Goal: Task Accomplishment & Management: Use online tool/utility

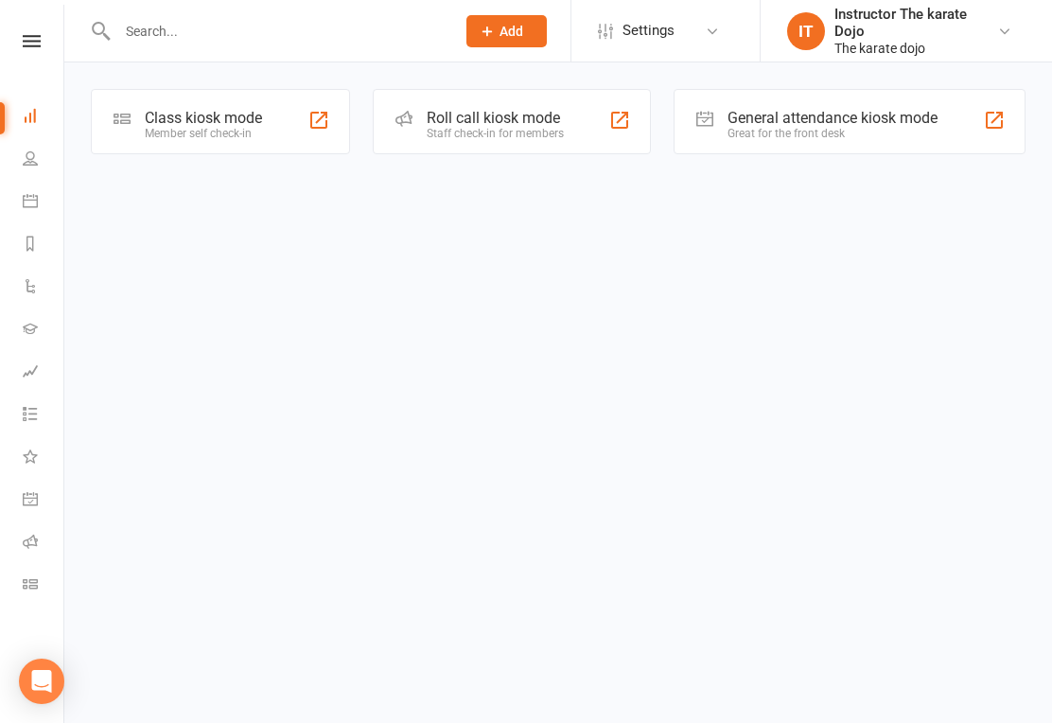
click at [467, 208] on html "Prospect Member Non-attending contact Class / event Appointment Add Settings Ev…" at bounding box center [526, 104] width 1052 height 208
click at [224, 132] on div "Member self check-in" at bounding box center [203, 133] width 117 height 13
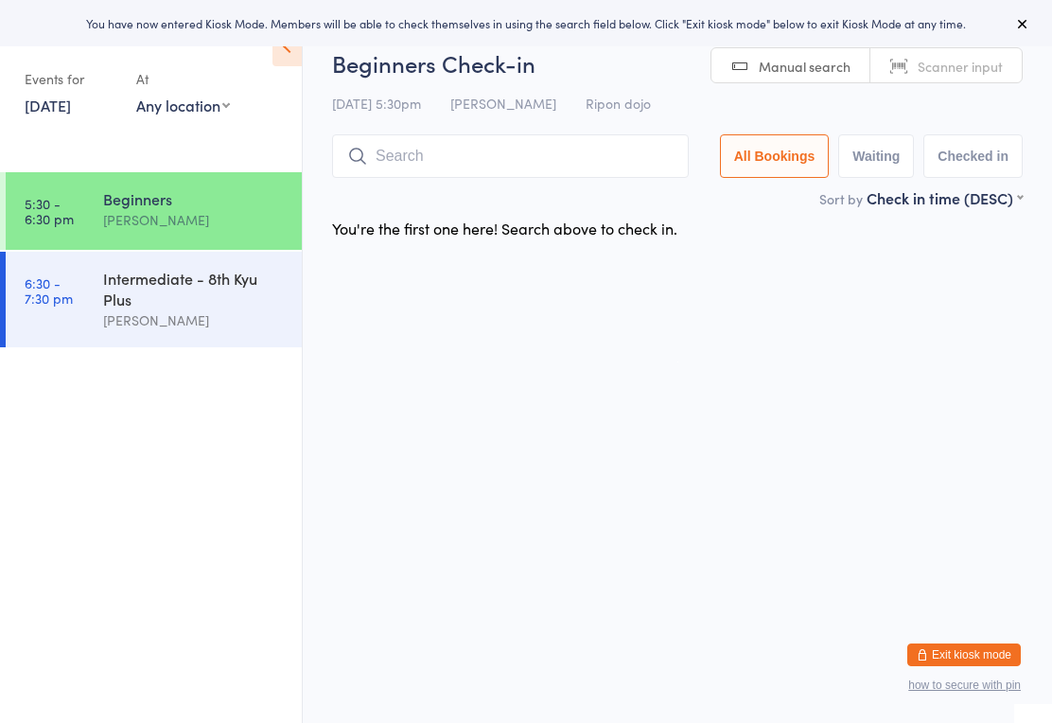
click at [396, 125] on div "Beginners Check-in [DATE] 5:30pm [PERSON_NAME] Ripon dojo Manual search Scanner…" at bounding box center [677, 117] width 691 height 140
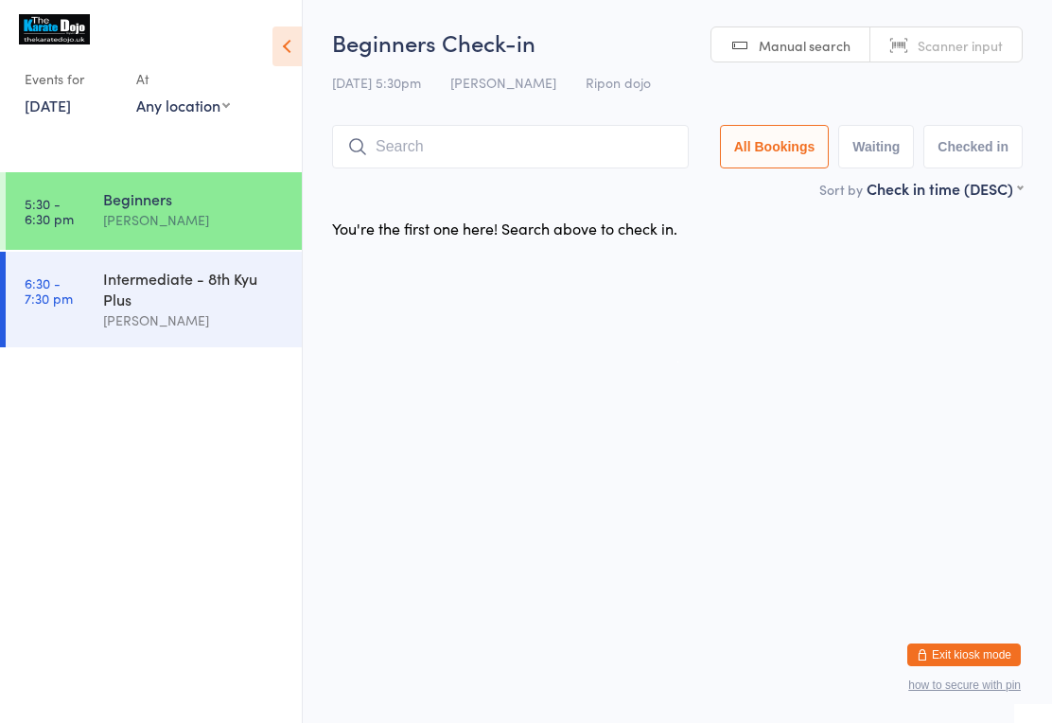
click at [360, 160] on input "search" at bounding box center [510, 147] width 357 height 44
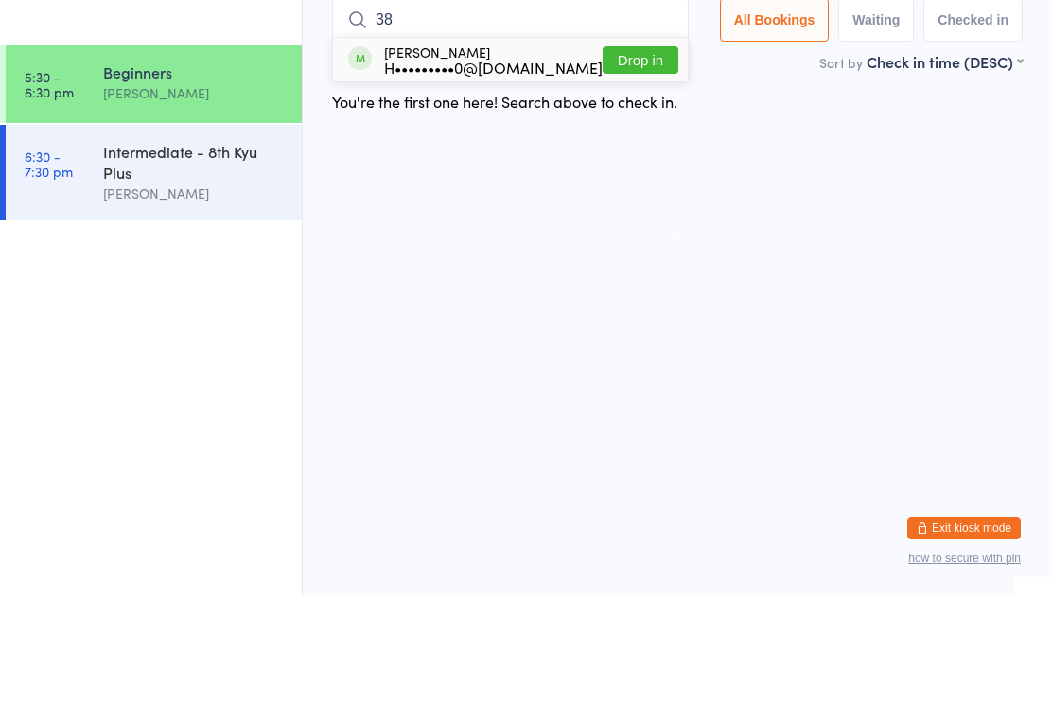
type input "38"
click at [415, 171] on div "[PERSON_NAME] H•••••••••0@[DOMAIN_NAME]" at bounding box center [493, 186] width 219 height 30
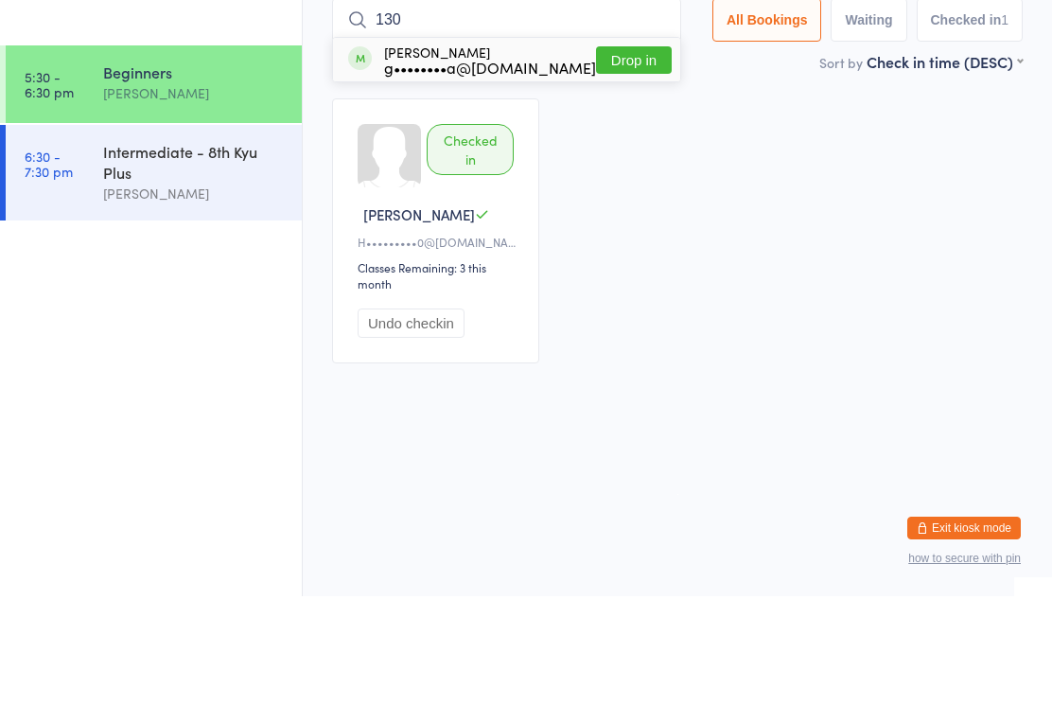
type input "130"
click at [613, 173] on button "Drop in" at bounding box center [634, 186] width 76 height 27
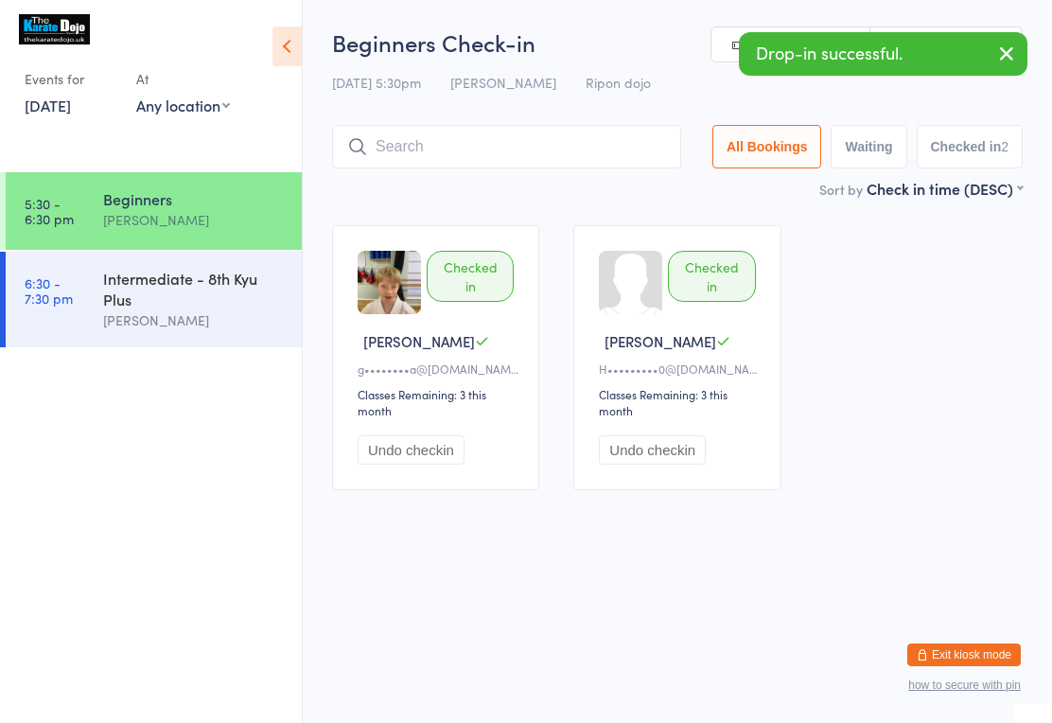
click at [456, 161] on input "search" at bounding box center [506, 147] width 349 height 44
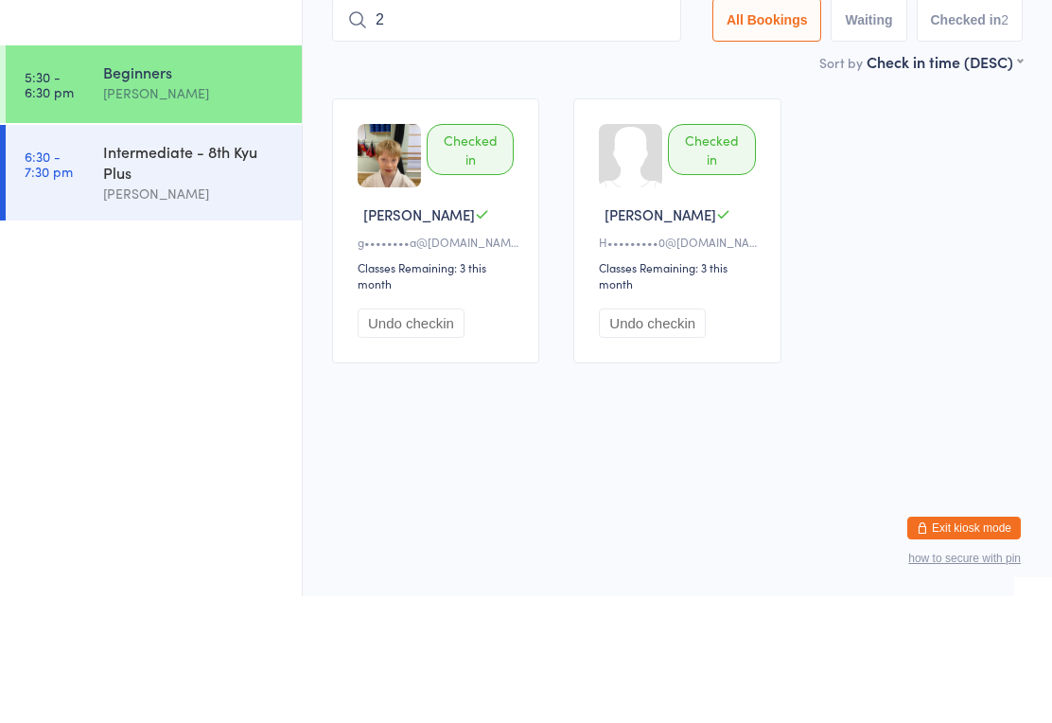
type input "21"
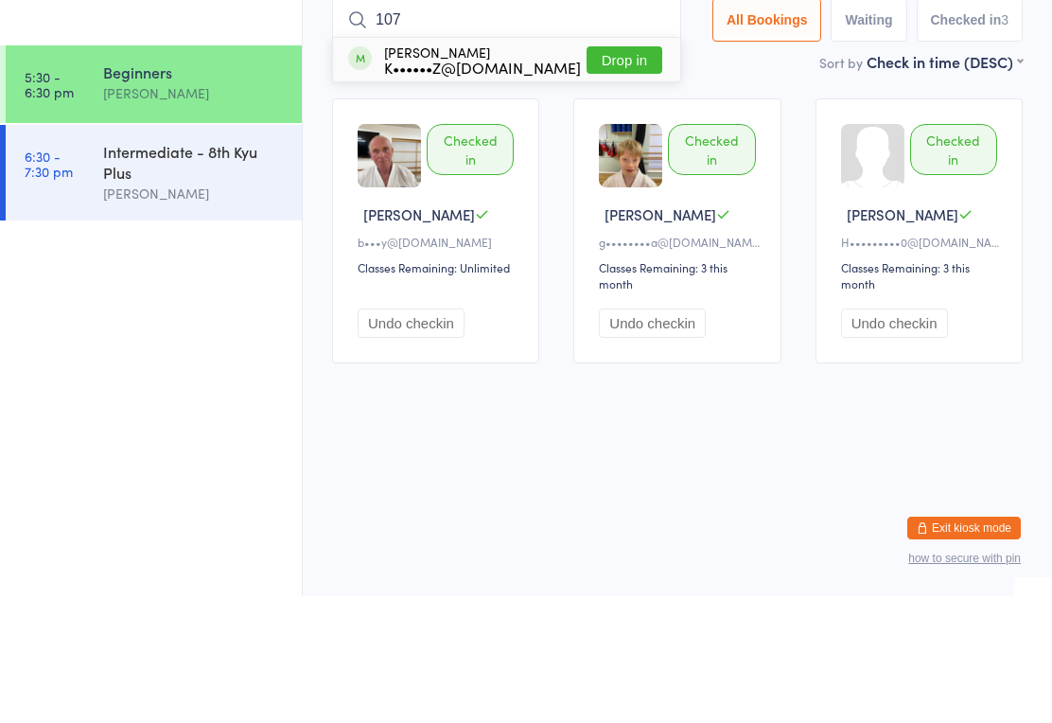
type input "107"
click at [633, 173] on button "Drop in" at bounding box center [625, 186] width 76 height 27
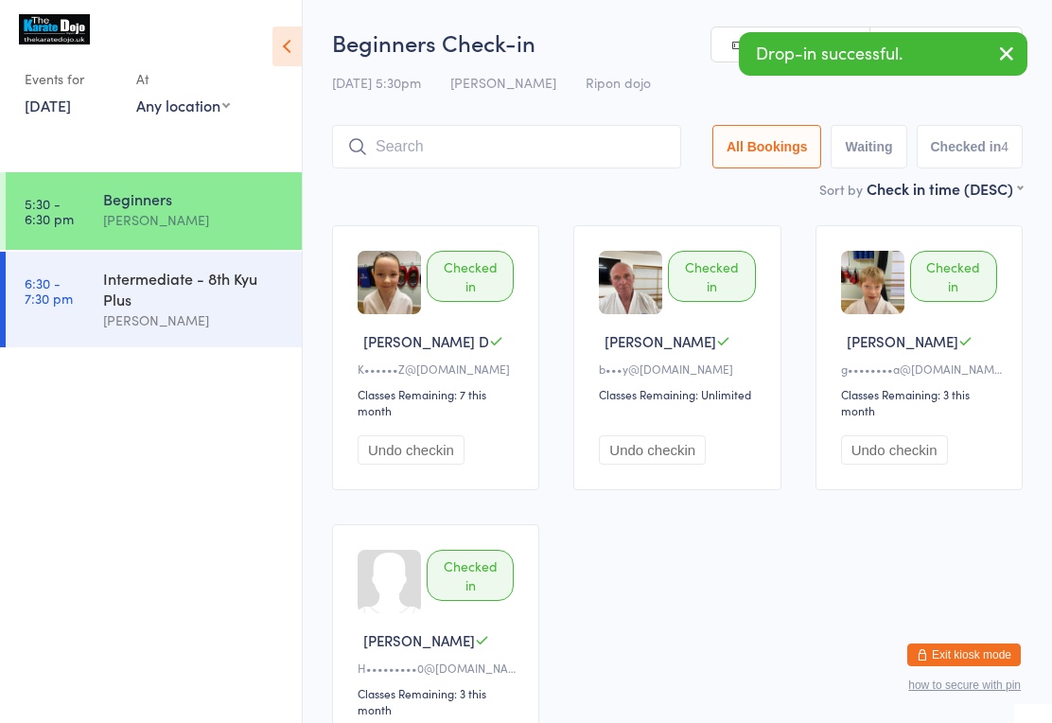
click at [512, 156] on input "search" at bounding box center [506, 147] width 349 height 44
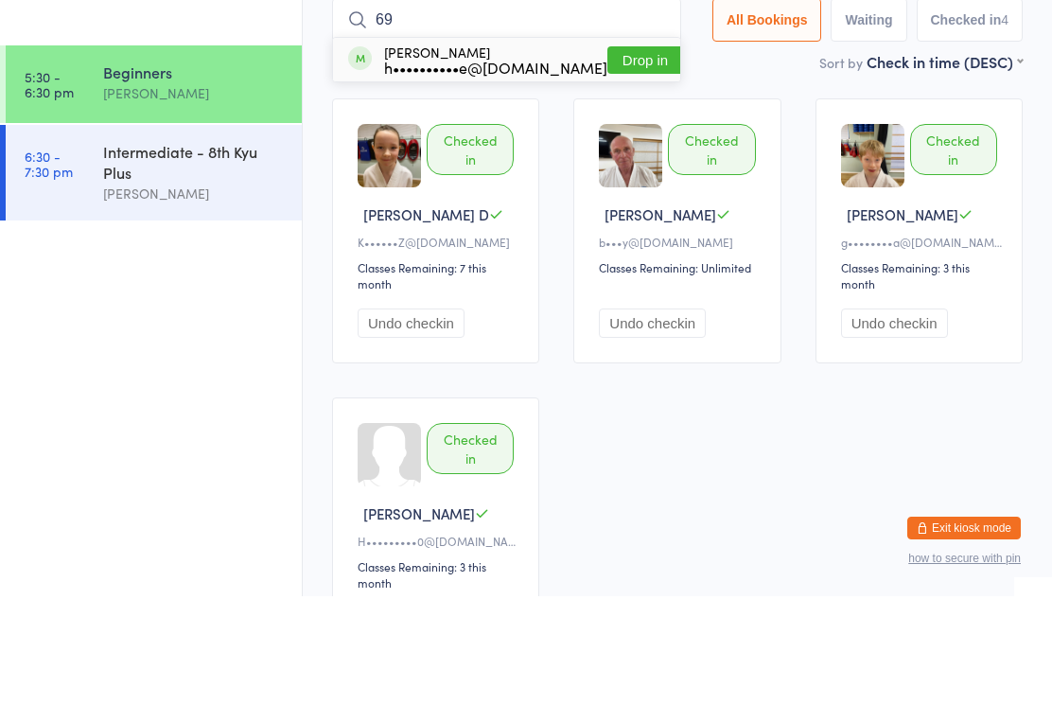
type input "69"
click at [624, 173] on button "Drop in" at bounding box center [645, 186] width 76 height 27
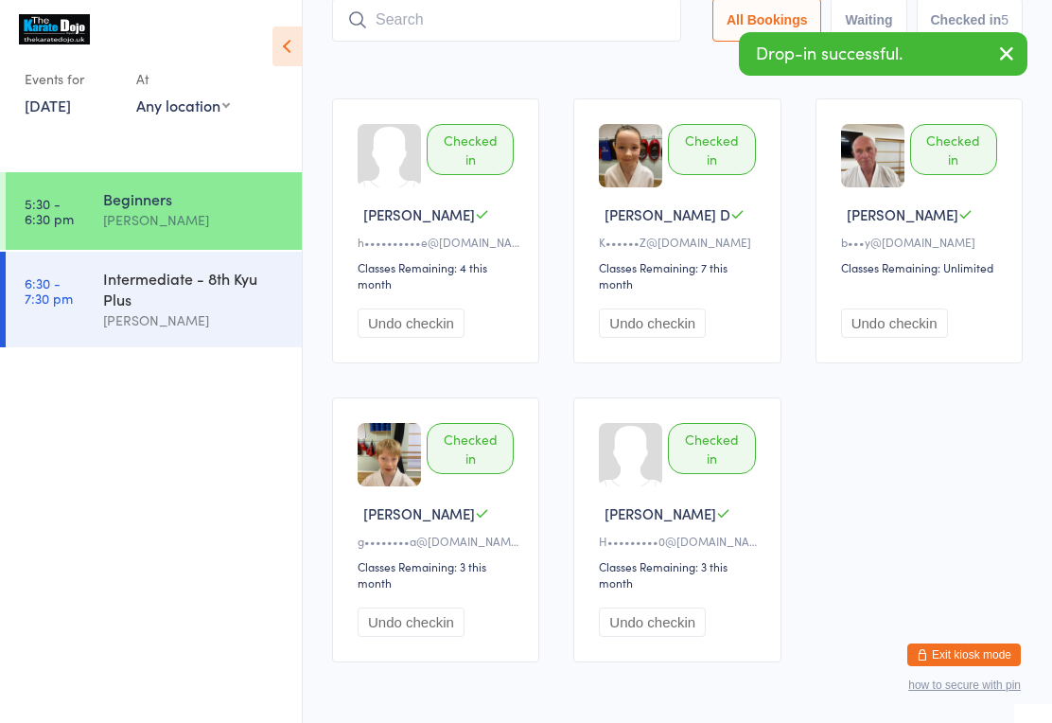
click at [550, 31] on input "search" at bounding box center [506, 20] width 349 height 44
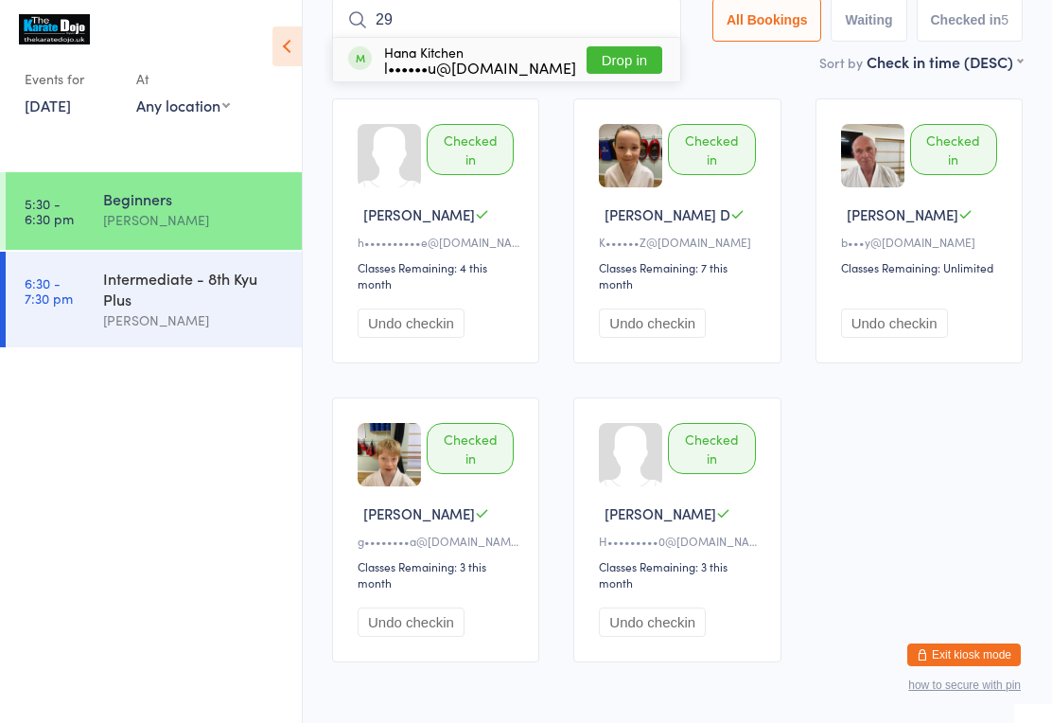
type input "29"
click at [628, 62] on button "Drop in" at bounding box center [625, 59] width 76 height 27
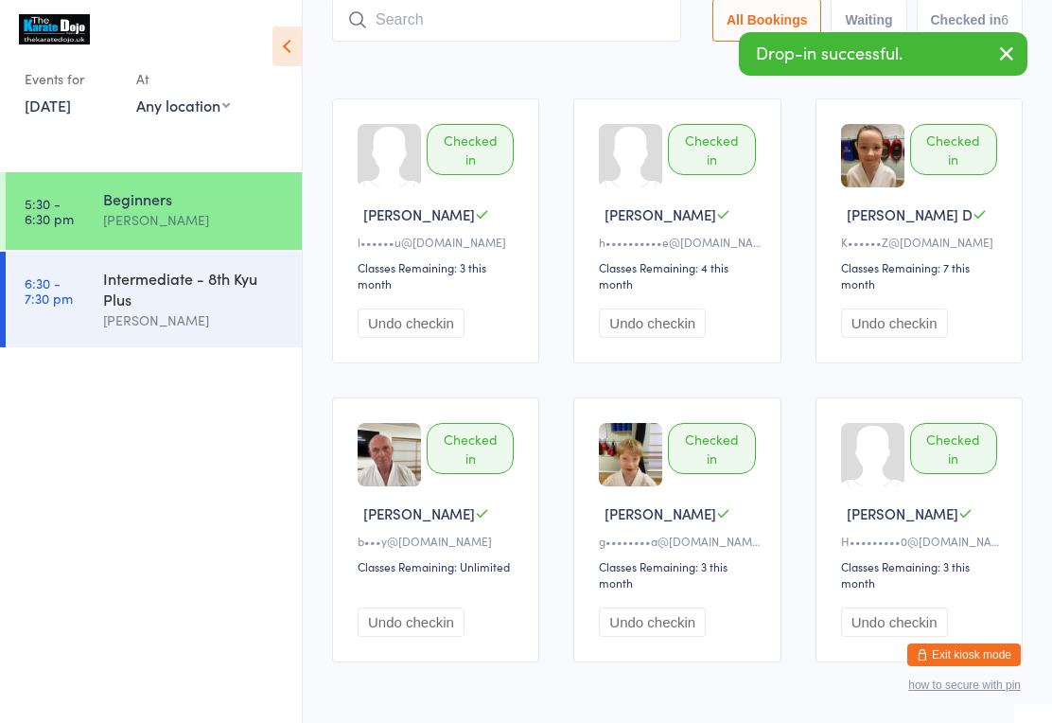
click at [400, 26] on input "search" at bounding box center [506, 20] width 349 height 44
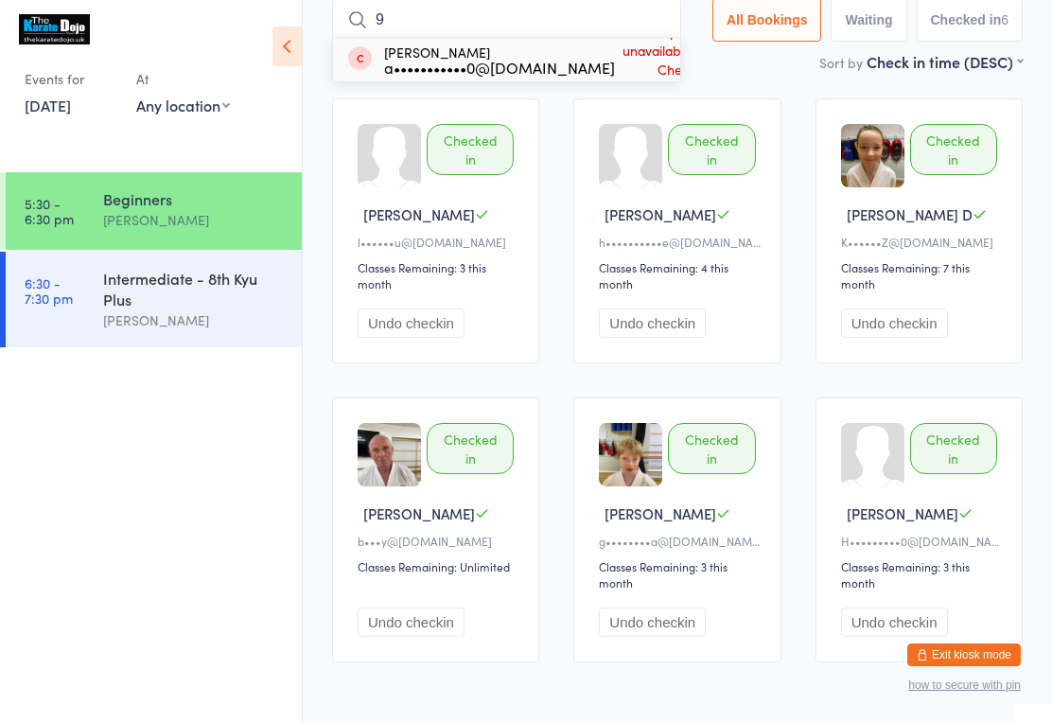
type input "91"
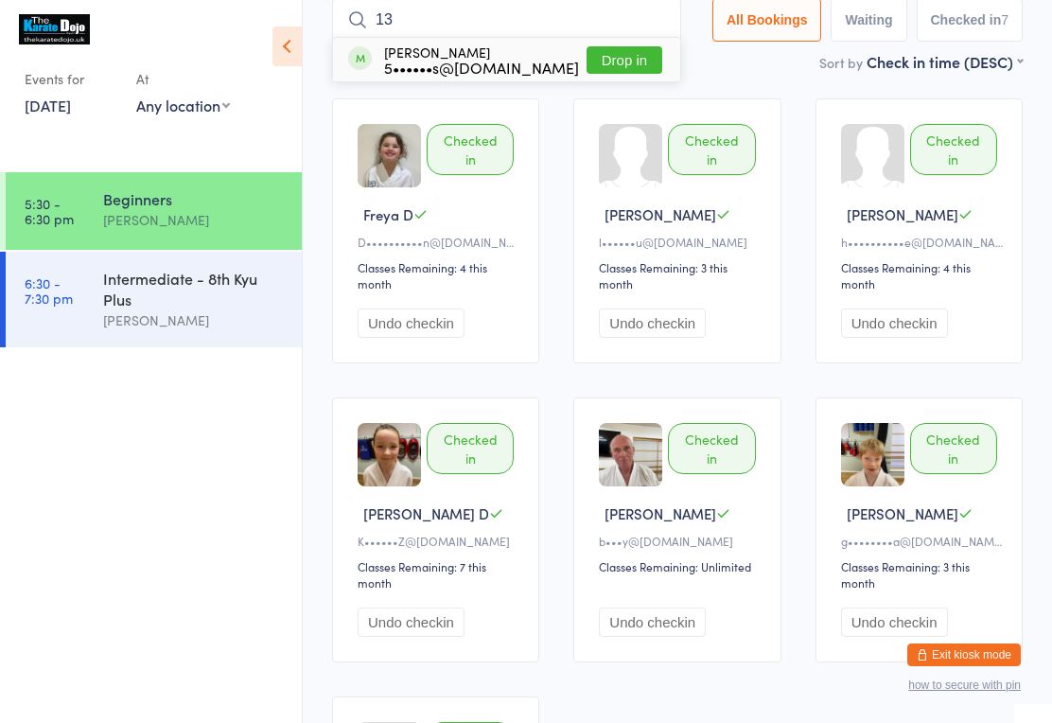
type input "133"
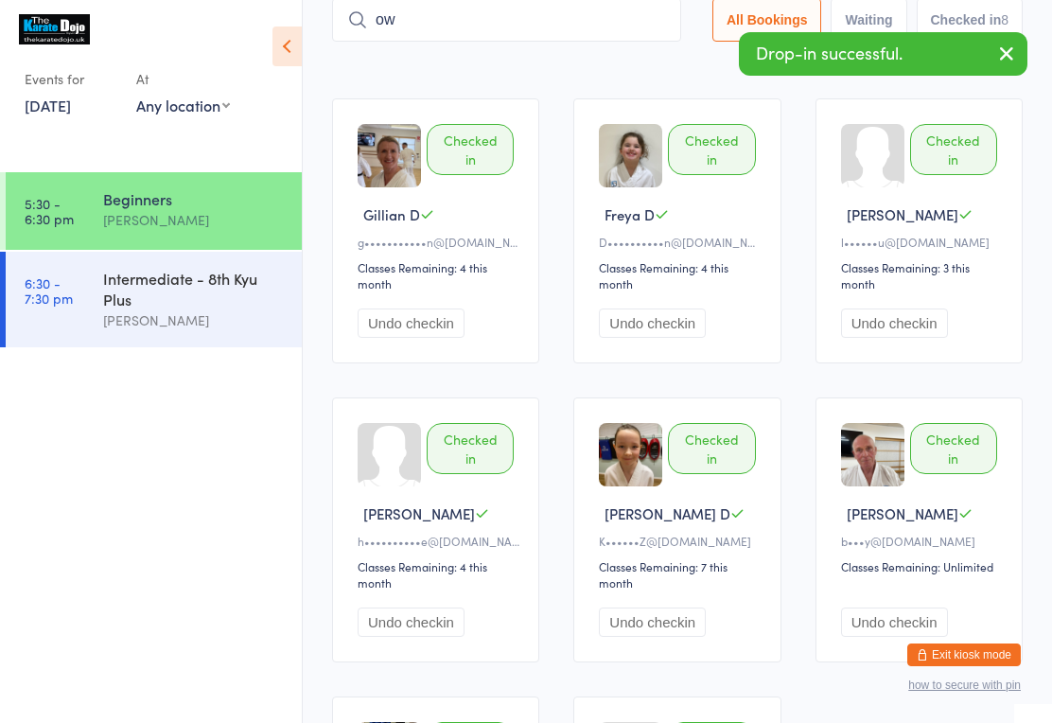
type input "o"
type input "O"
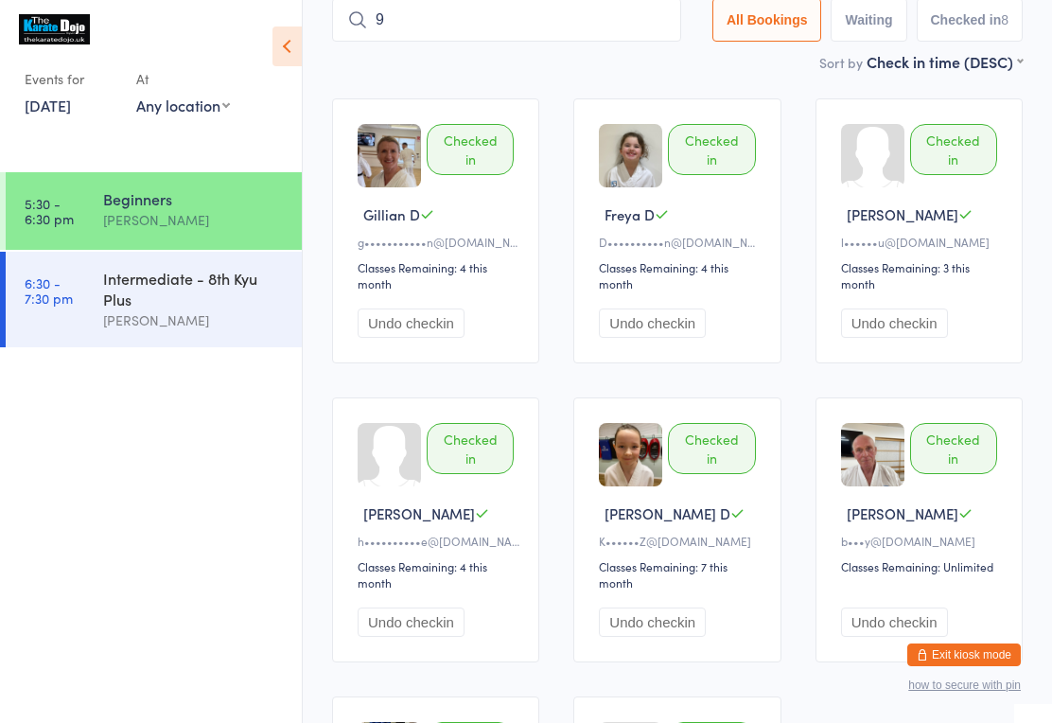
type input "92"
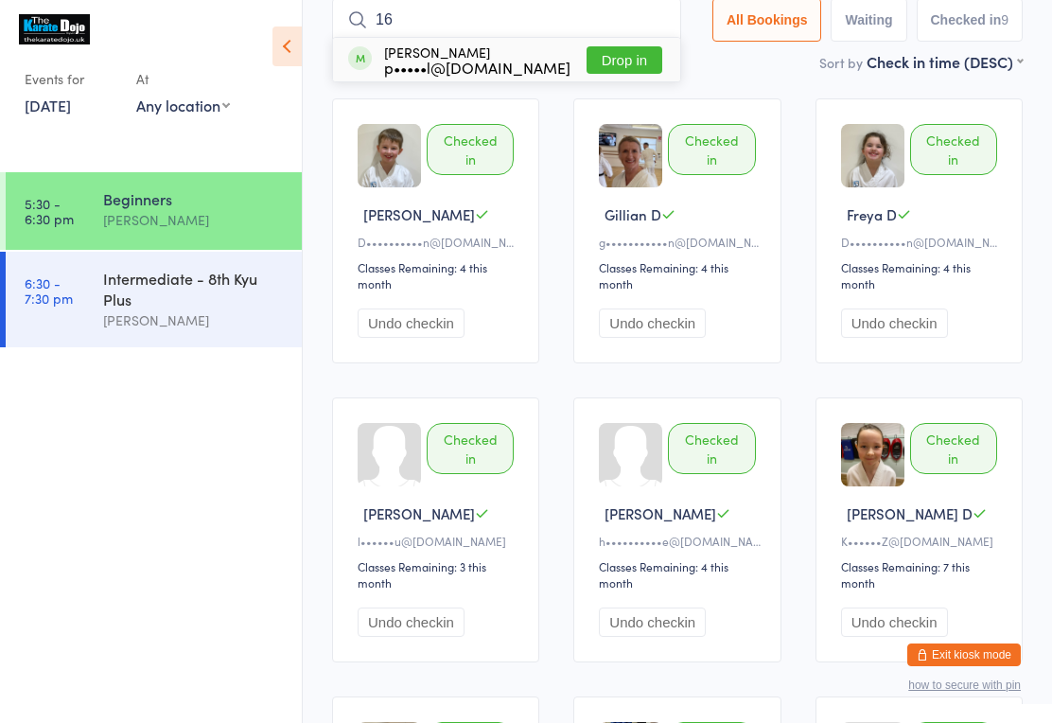
type input "16"
click at [619, 54] on button "Drop in" at bounding box center [625, 59] width 76 height 27
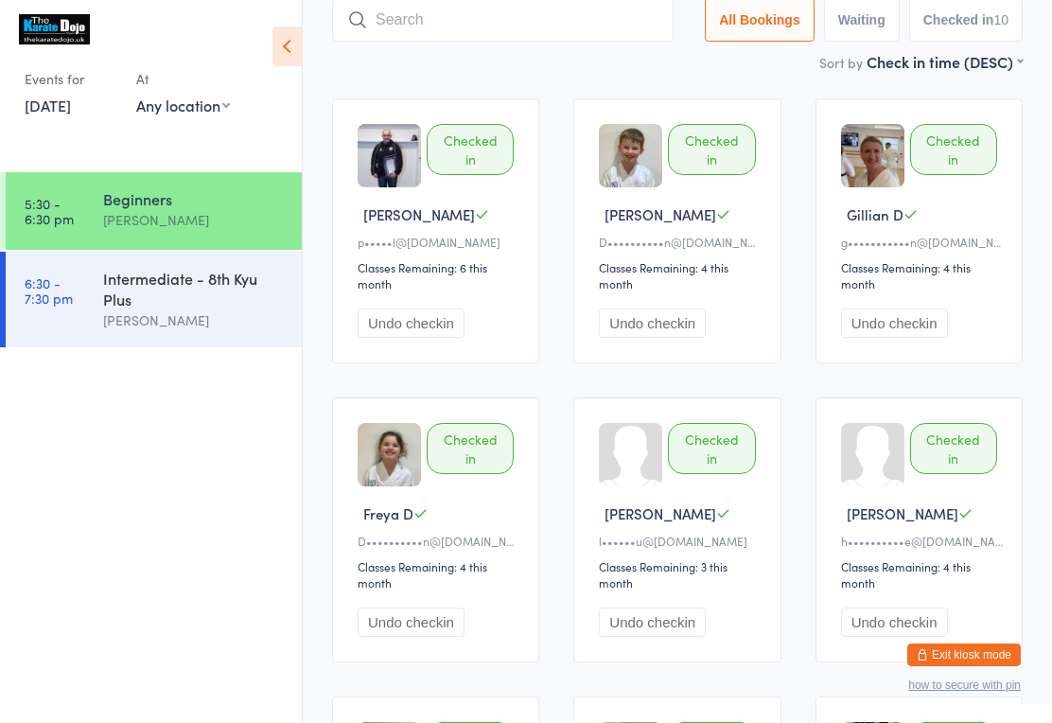
click at [379, 32] on input "search" at bounding box center [503, 20] width 342 height 44
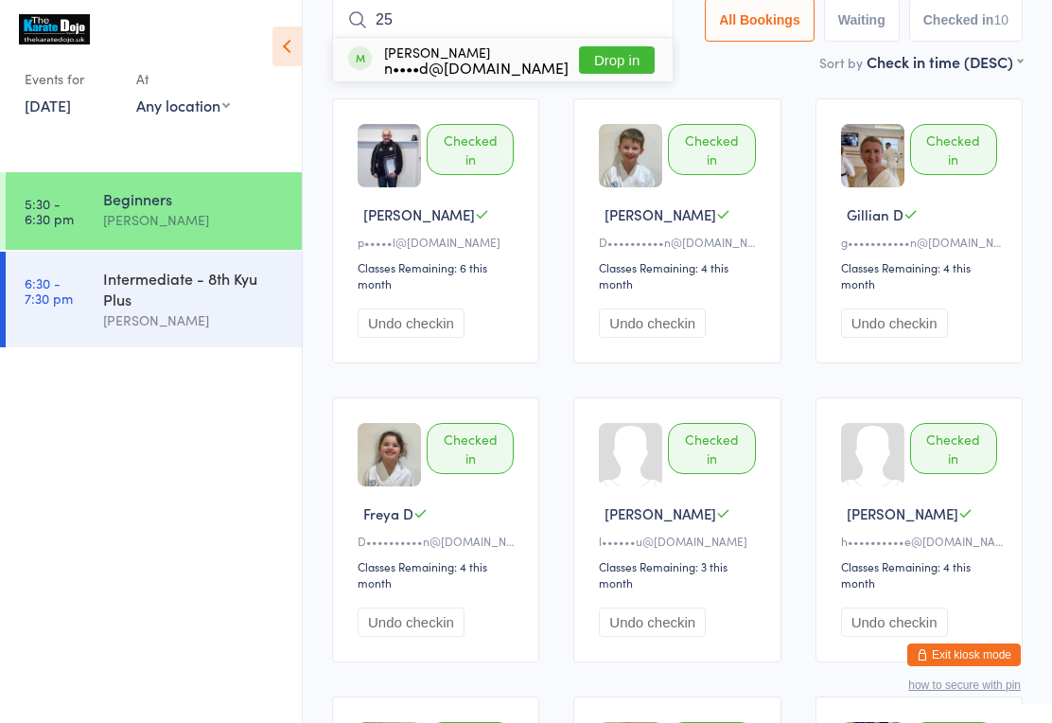
type input "25"
click at [617, 59] on button "Drop in" at bounding box center [617, 59] width 76 height 27
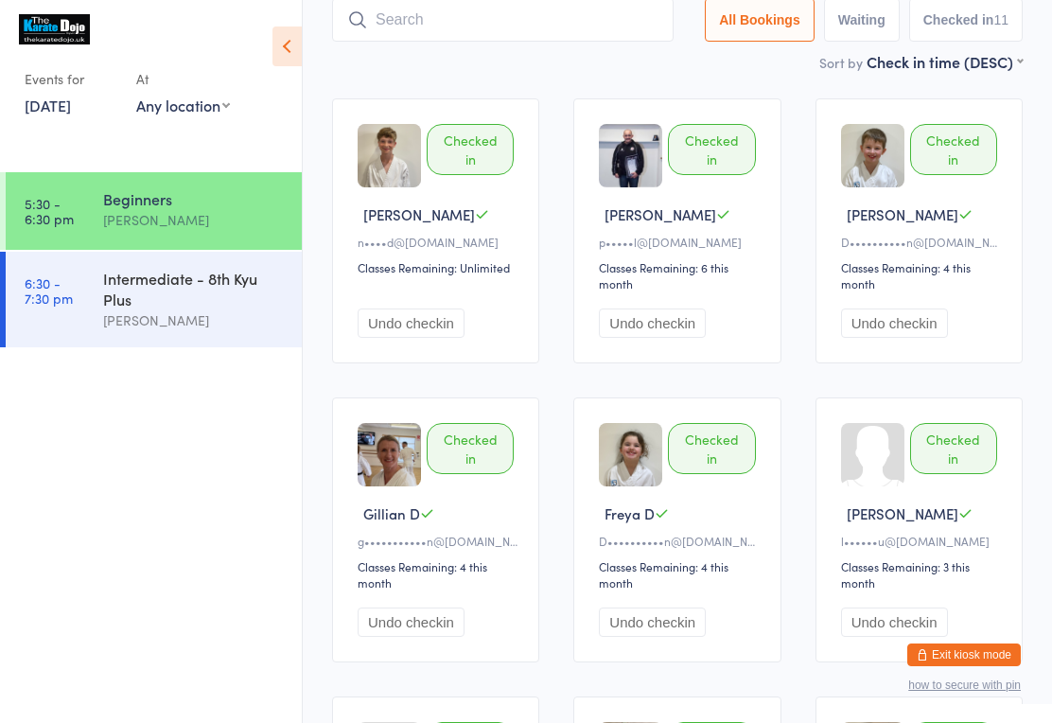
type input "9"
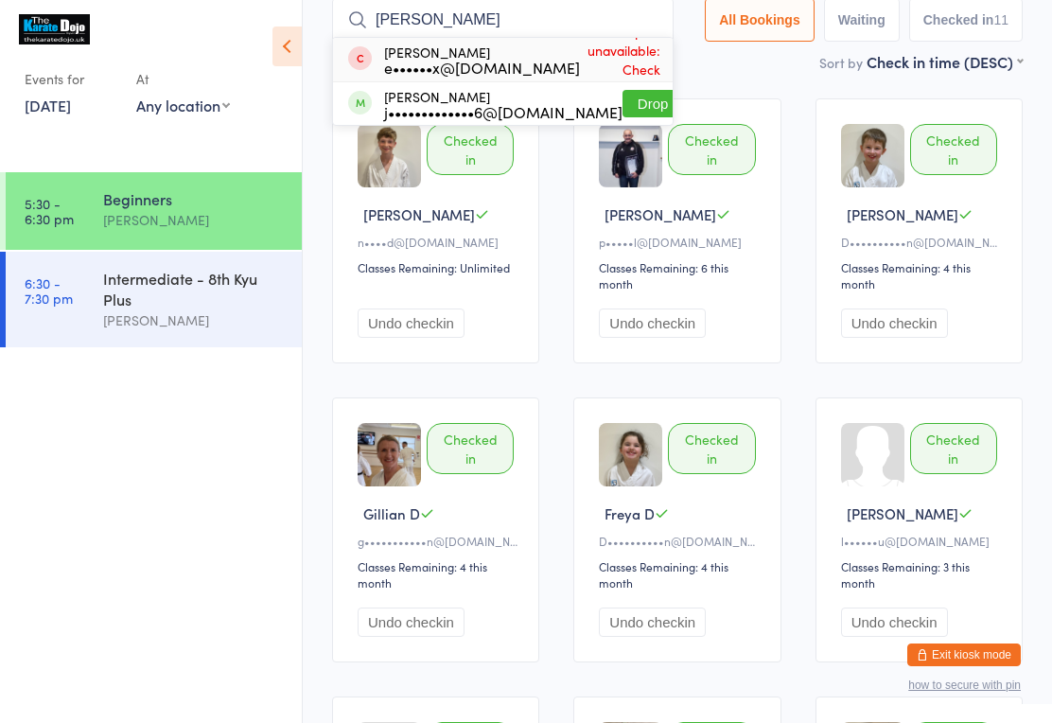
type input "[PERSON_NAME]"
click at [649, 96] on button "Drop in" at bounding box center [660, 103] width 76 height 27
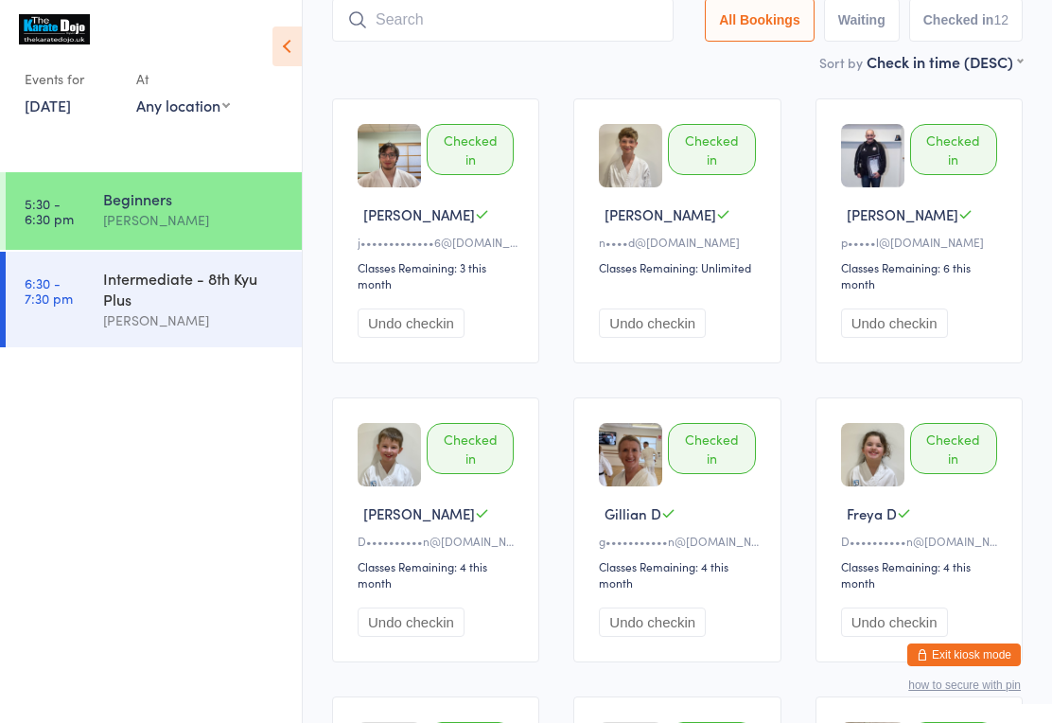
click at [415, 20] on input "search" at bounding box center [503, 20] width 342 height 44
type input "58"
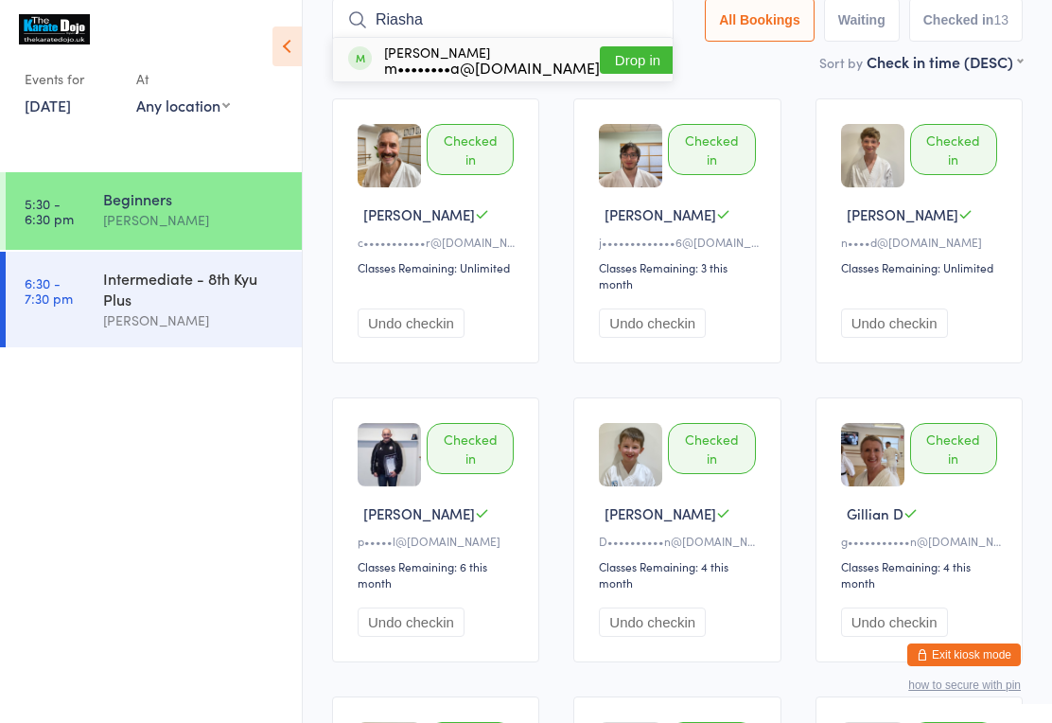
type input "Riasha"
click at [636, 54] on button "Drop in" at bounding box center [638, 59] width 76 height 27
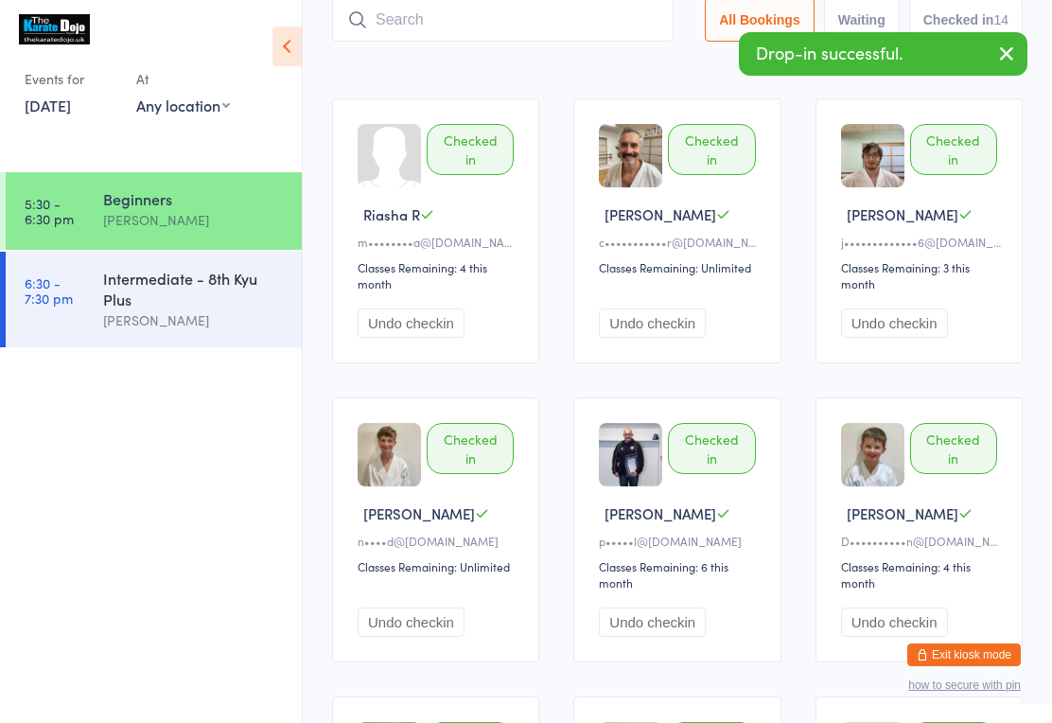
click at [597, 20] on input "search" at bounding box center [503, 20] width 342 height 44
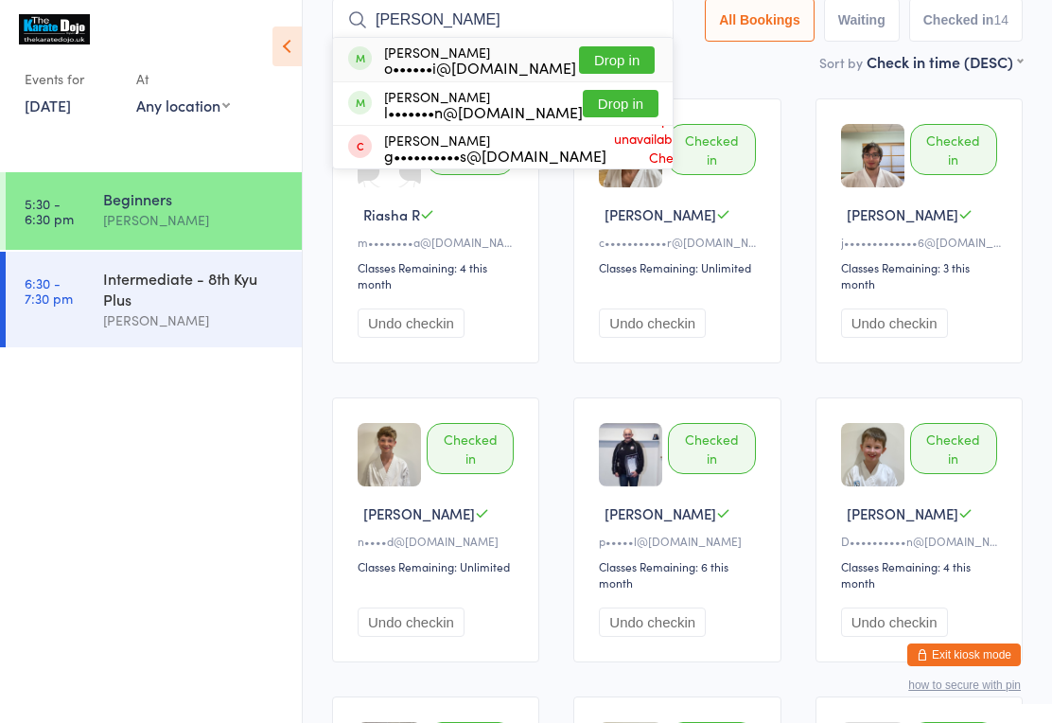
type input "[PERSON_NAME]"
click at [614, 69] on button "Drop in" at bounding box center [617, 59] width 76 height 27
